Goal: Navigation & Orientation: Find specific page/section

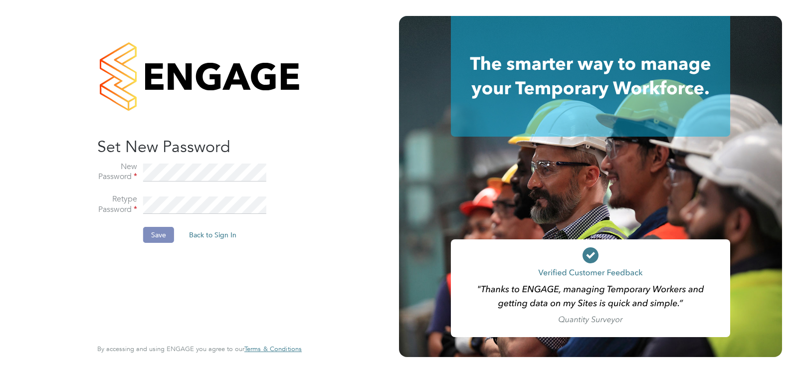
click at [155, 234] on button "Save" at bounding box center [158, 235] width 31 height 16
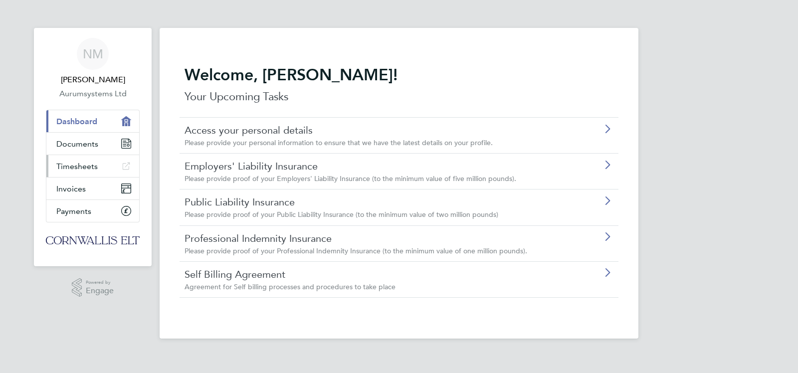
click at [84, 160] on link "Timesheets" at bounding box center [92, 166] width 93 height 22
click at [76, 186] on span "Invoices" at bounding box center [70, 188] width 29 height 9
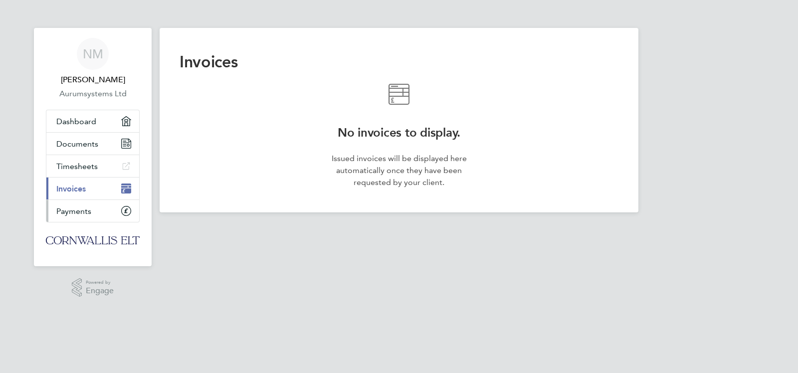
click at [76, 217] on link "Payments" at bounding box center [92, 211] width 93 height 22
